Goal: Entertainment & Leisure: Consume media (video, audio)

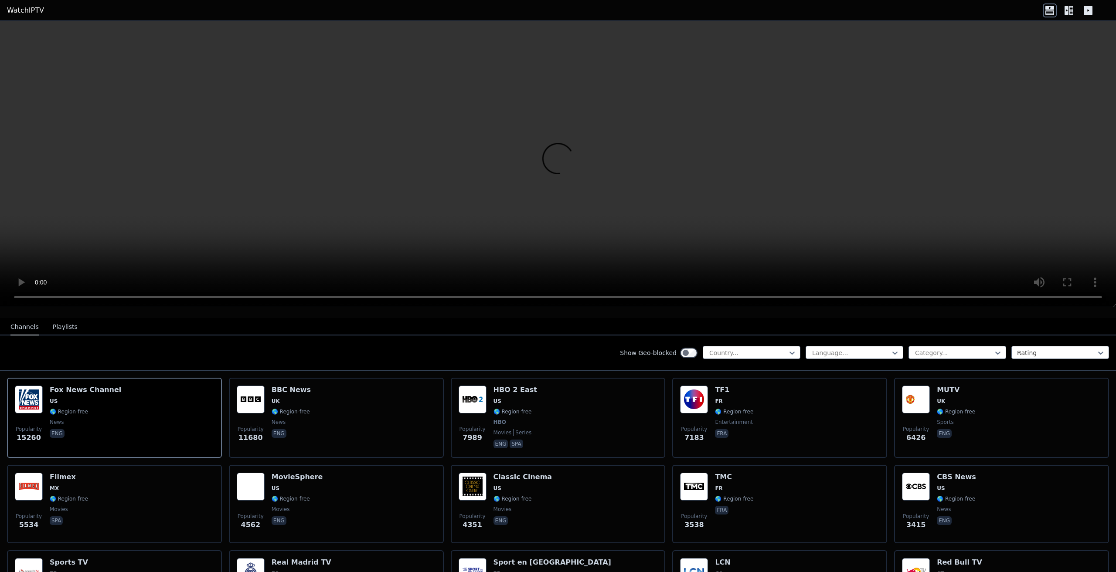
scroll to position [131, 0]
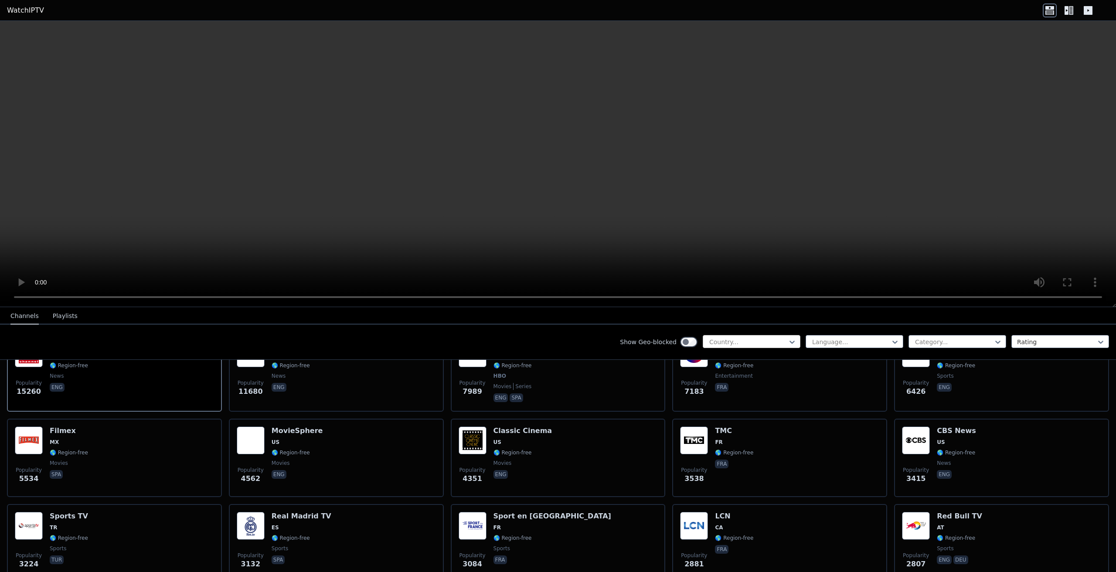
click at [777, 338] on div at bounding box center [748, 342] width 79 height 9
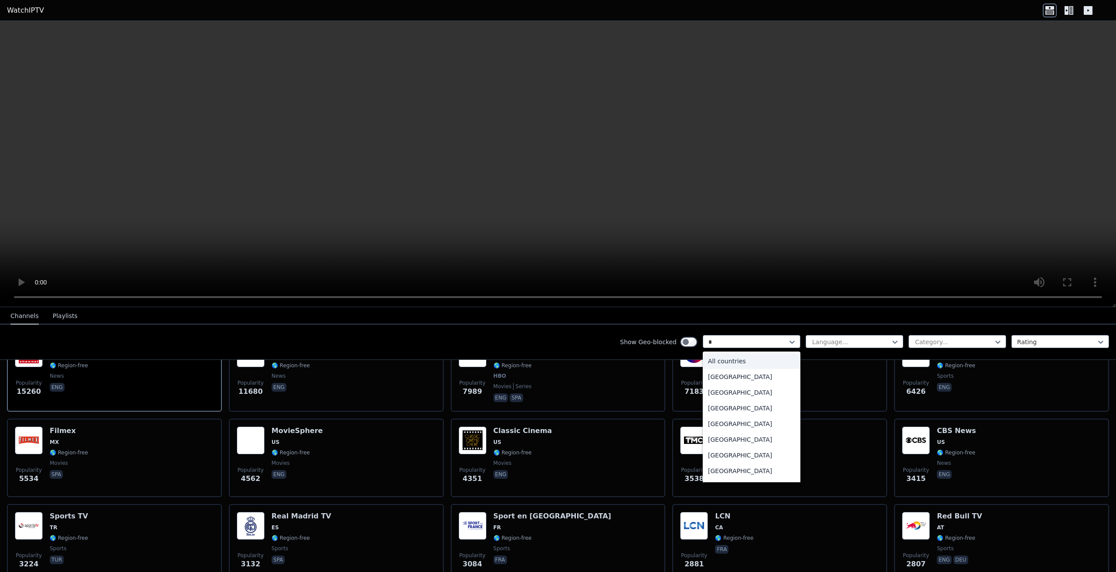
type input "**"
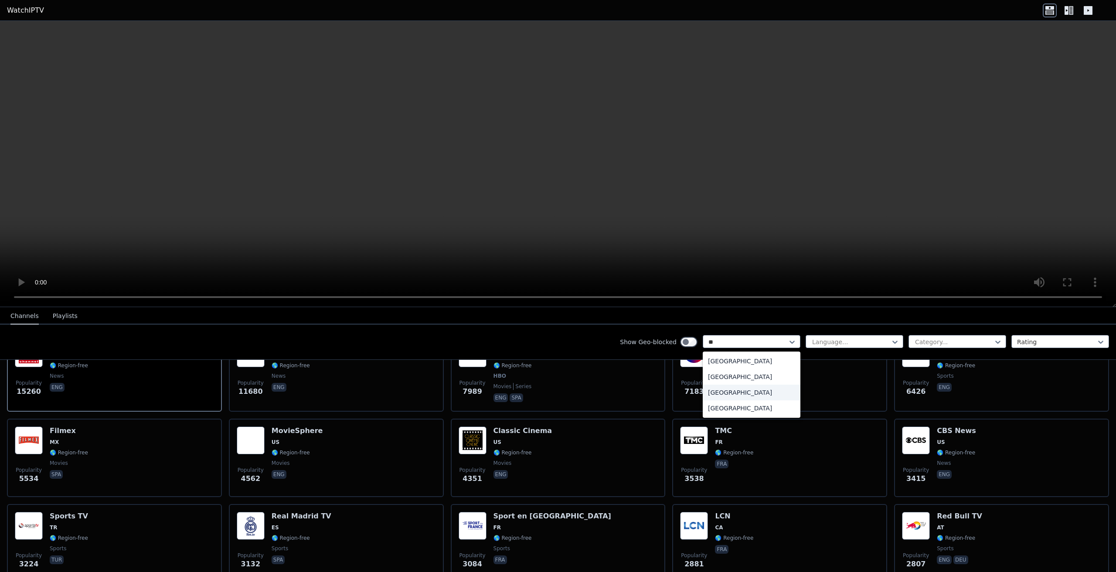
click at [725, 389] on div "[GEOGRAPHIC_DATA]" at bounding box center [752, 393] width 98 height 16
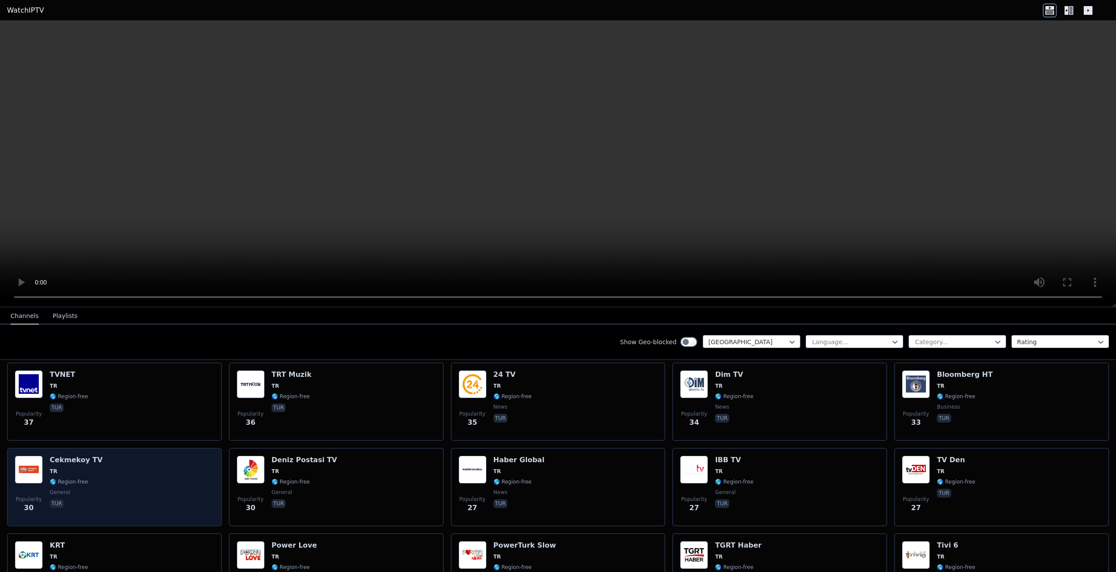
scroll to position [872, 0]
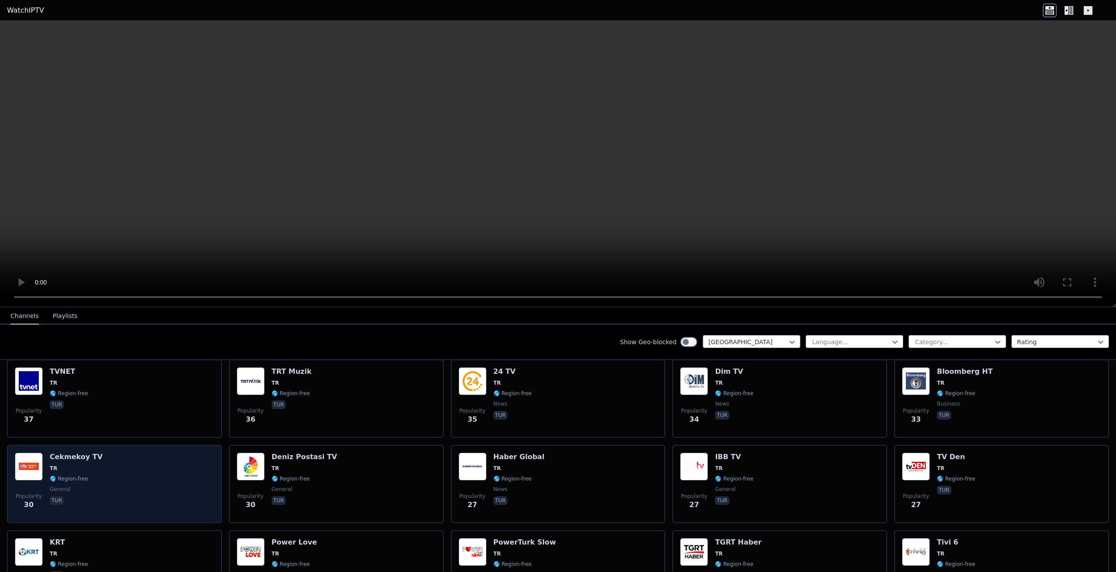
click at [119, 485] on div "Popularity 30 Cekmekoy TV TR 🌎 Region-free general tur" at bounding box center [114, 484] width 199 height 63
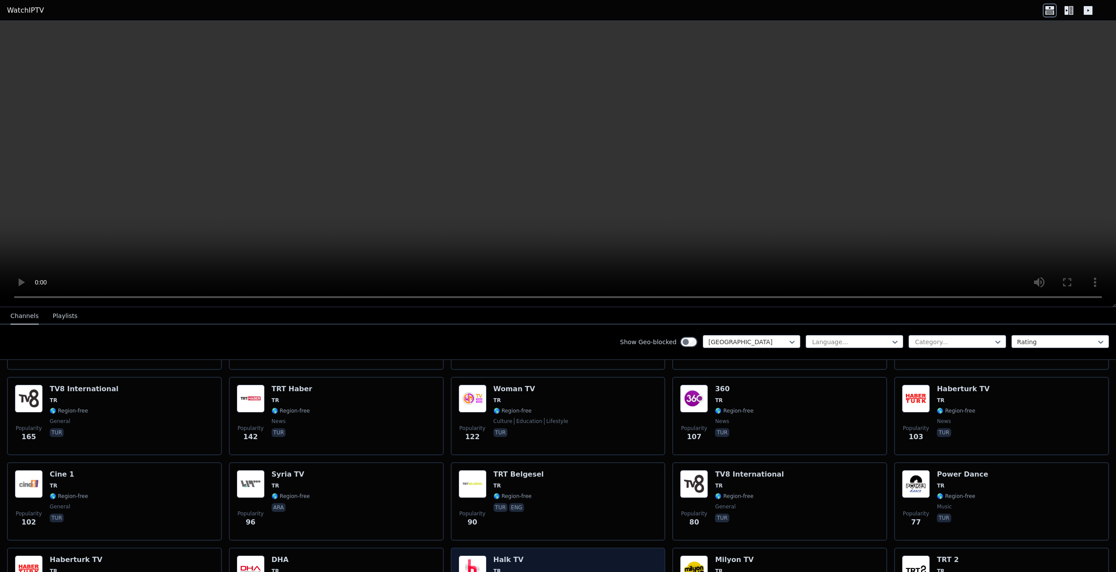
scroll to position [0, 0]
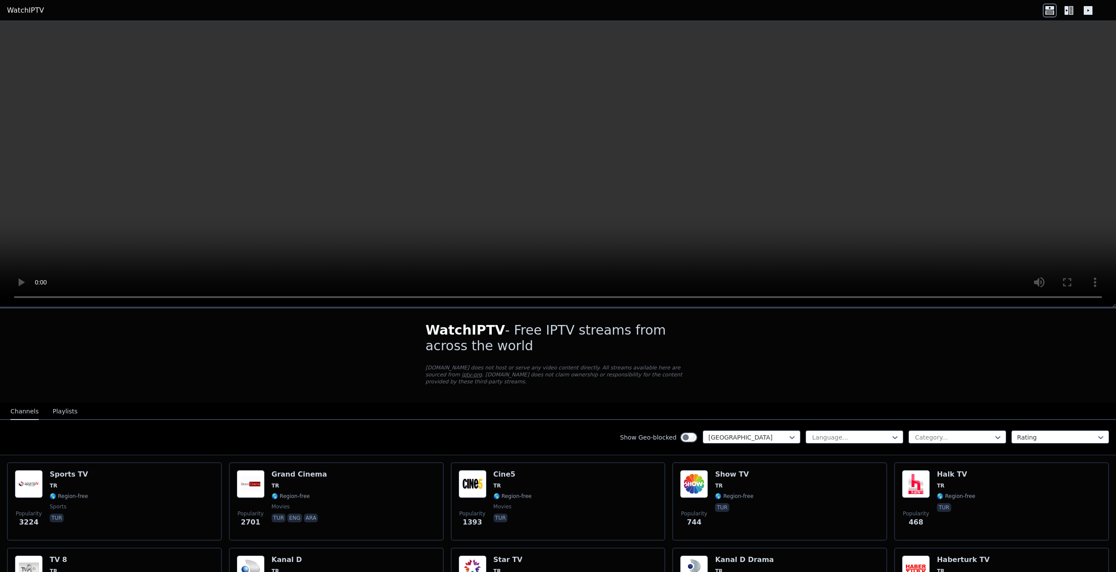
click at [56, 404] on button "Playlists" at bounding box center [65, 412] width 25 height 17
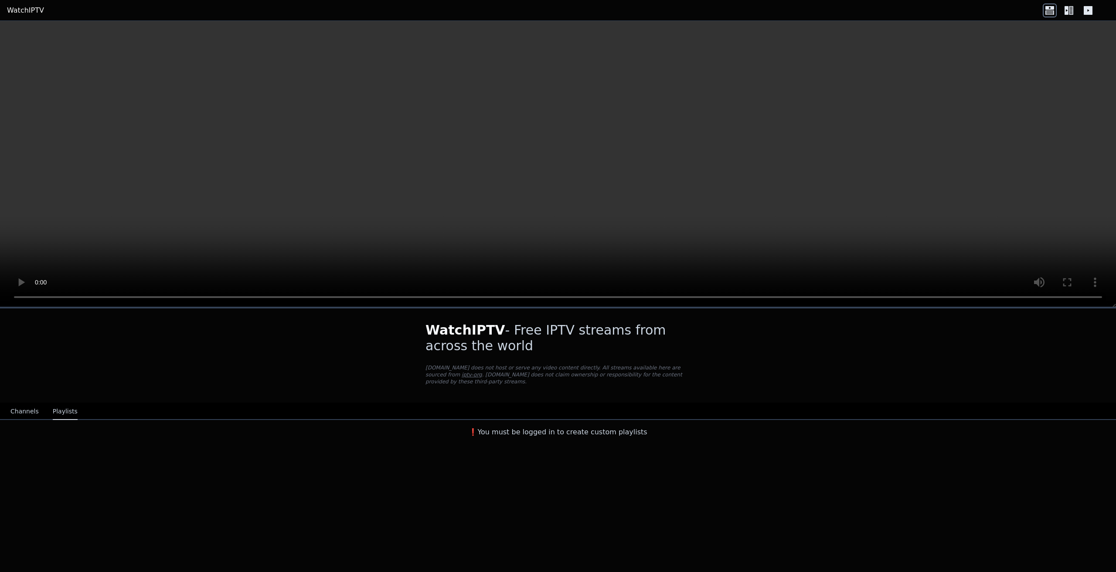
click at [20, 405] on button "Channels" at bounding box center [24, 412] width 28 height 17
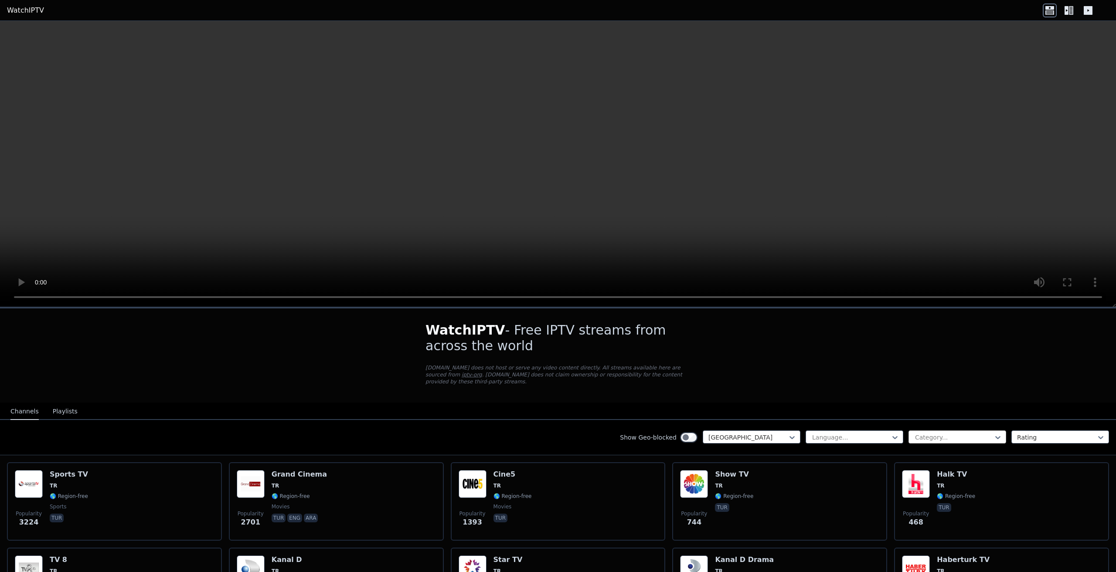
click at [957, 433] on div at bounding box center [953, 437] width 79 height 9
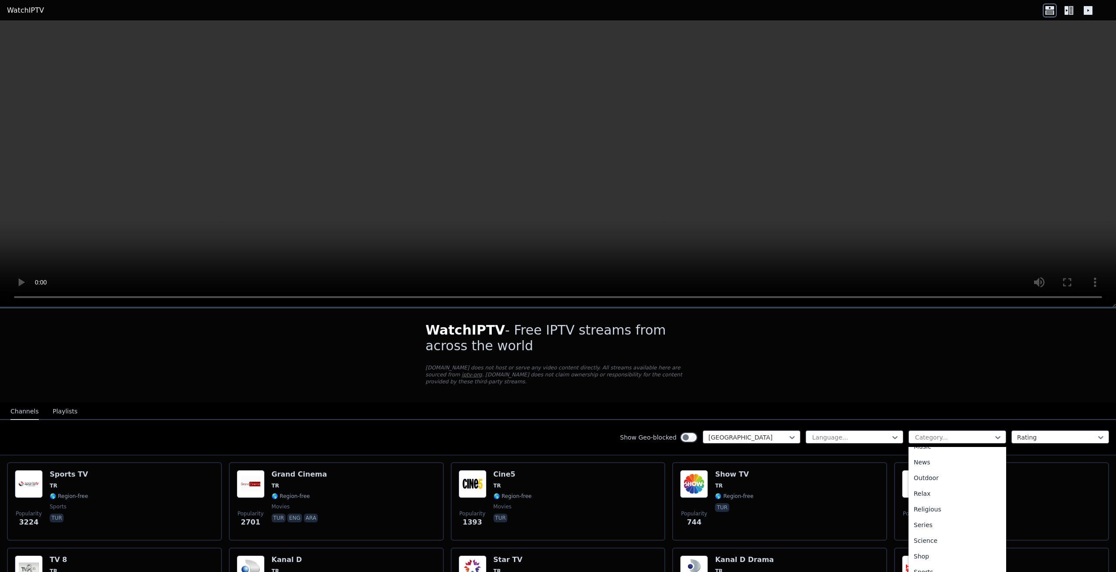
scroll to position [262, 0]
click at [928, 564] on div "Sports" at bounding box center [958, 572] width 98 height 16
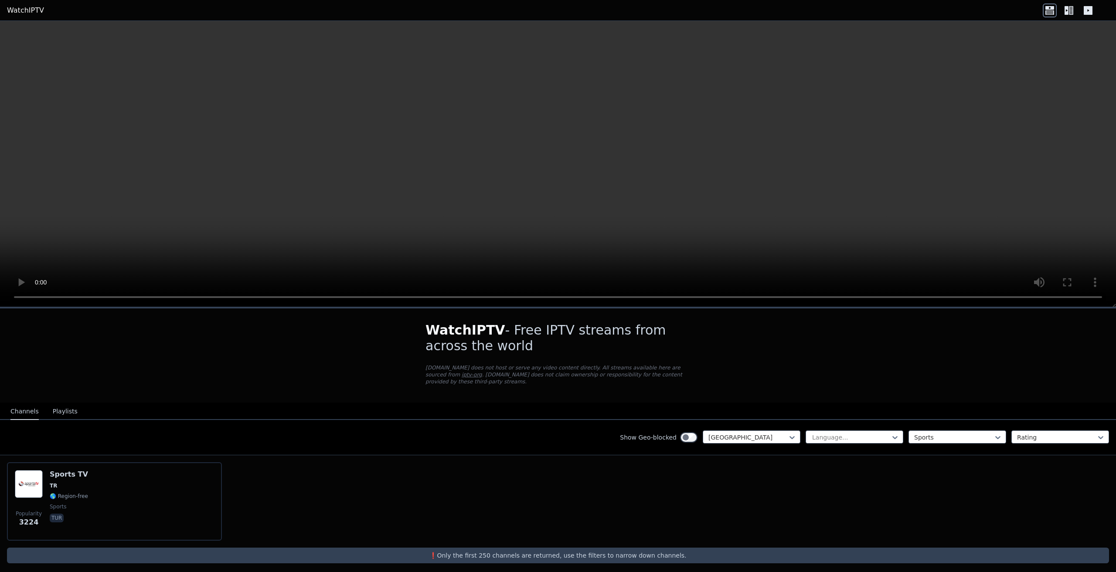
drag, startPoint x: 388, startPoint y: 503, endPoint x: 757, endPoint y: 351, distance: 398.8
click at [757, 351] on div "WatchIPTV - Free IPTV streams from across the world [DOMAIN_NAME] does not host…" at bounding box center [558, 443] width 1116 height 269
